Goal: Check status: Check status

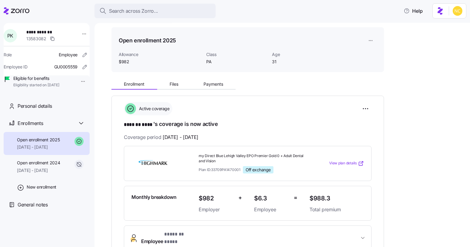
scroll to position [23, 0]
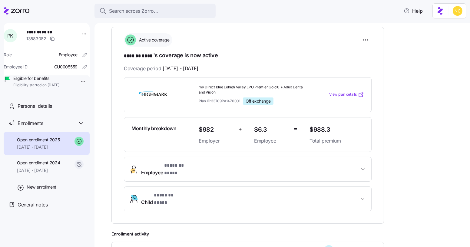
click at [184, 171] on button "Employee * ******* **** *" at bounding box center [247, 169] width 247 height 24
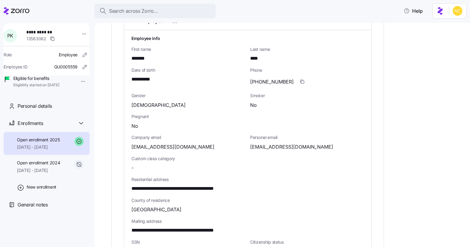
scroll to position [269, 0]
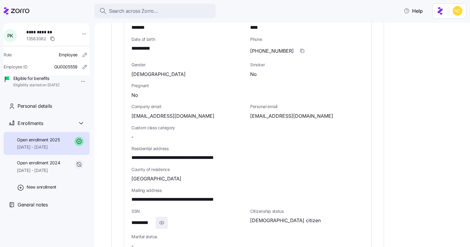
click at [162, 219] on icon "button" at bounding box center [162, 222] width 6 height 7
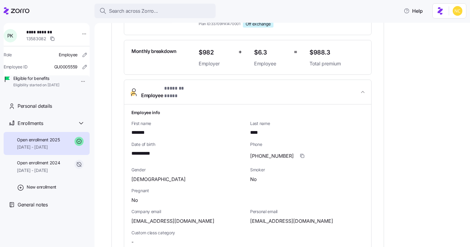
scroll to position [149, 0]
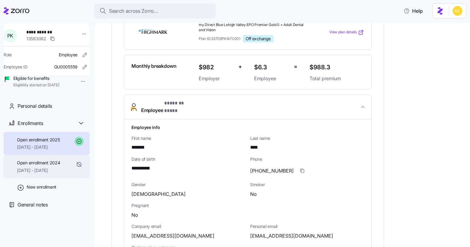
click at [37, 174] on span "[DATE] - [DATE]" at bounding box center [38, 171] width 43 height 6
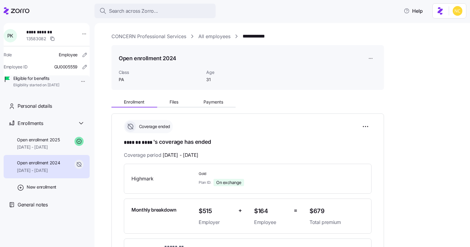
scroll to position [58, 0]
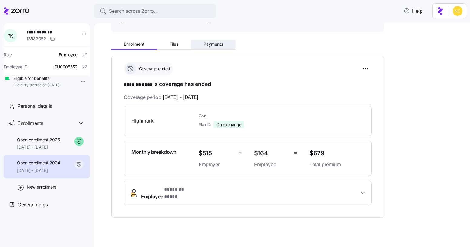
click at [216, 43] on span "Payments" at bounding box center [214, 44] width 20 height 4
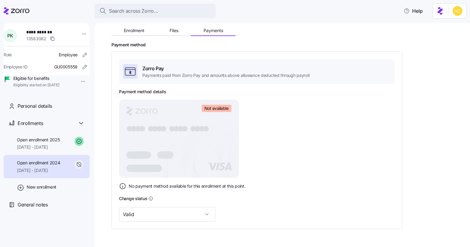
scroll to position [89, 0]
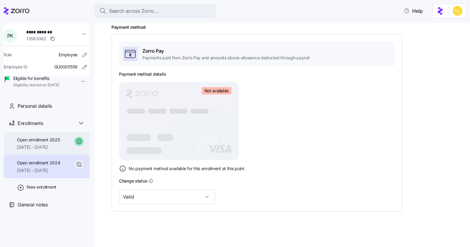
click at [66, 155] on div "Open enrollment 2025 [DATE] - [DATE]" at bounding box center [47, 143] width 86 height 23
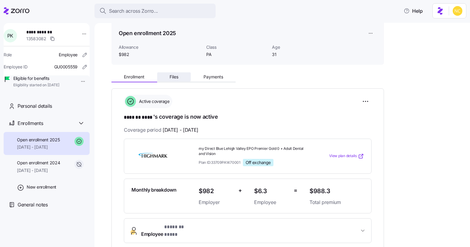
scroll to position [18, 0]
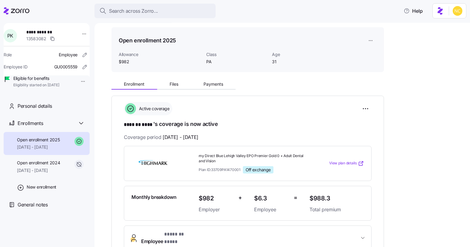
click at [206, 83] on span "Payments" at bounding box center [214, 84] width 20 height 4
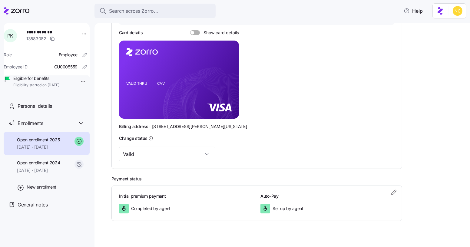
scroll to position [140, 0]
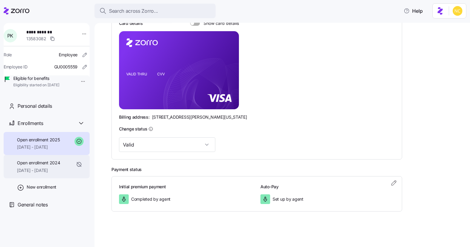
click at [60, 174] on div "Open enrollment 2024 [DATE] - [DATE]" at bounding box center [38, 167] width 43 height 14
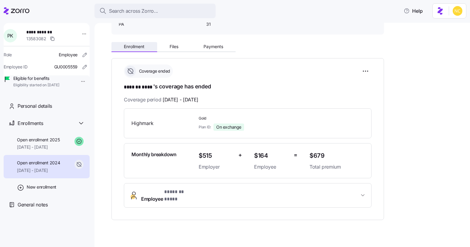
scroll to position [58, 0]
